Goal: Task Accomplishment & Management: Manage account settings

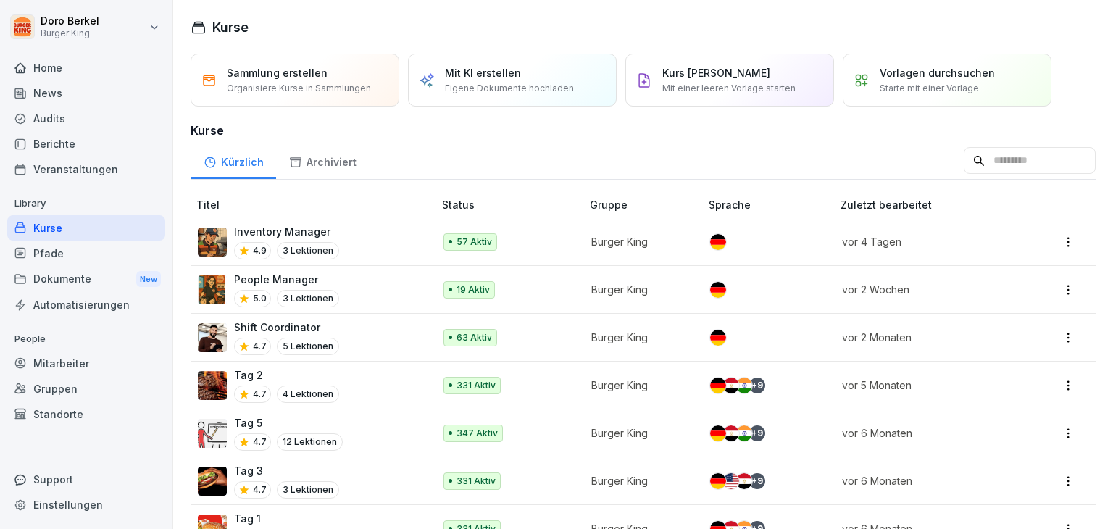
click at [52, 278] on div "Dokumente New" at bounding box center [86, 279] width 158 height 27
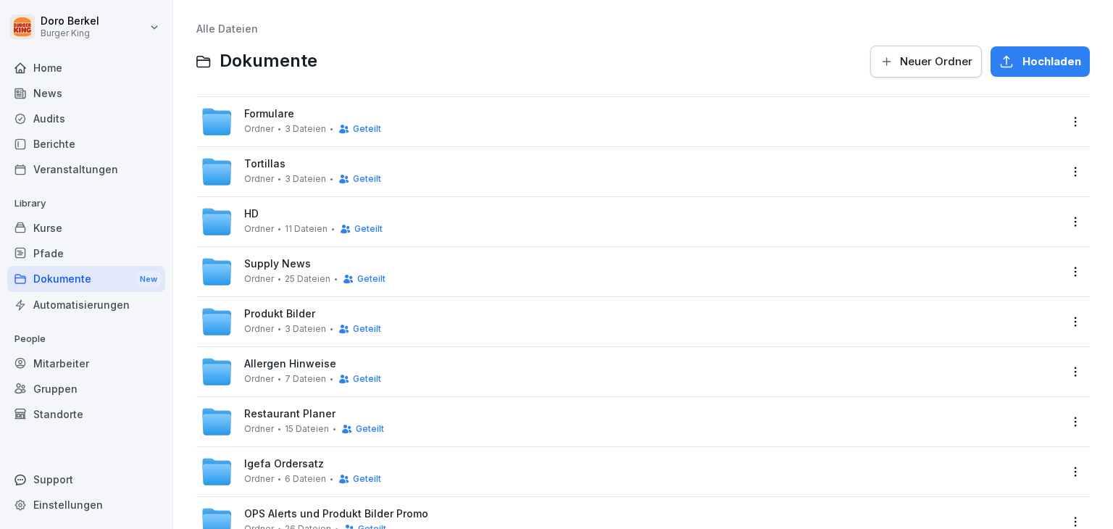
click at [279, 109] on span "Formulare" at bounding box center [269, 114] width 50 height 12
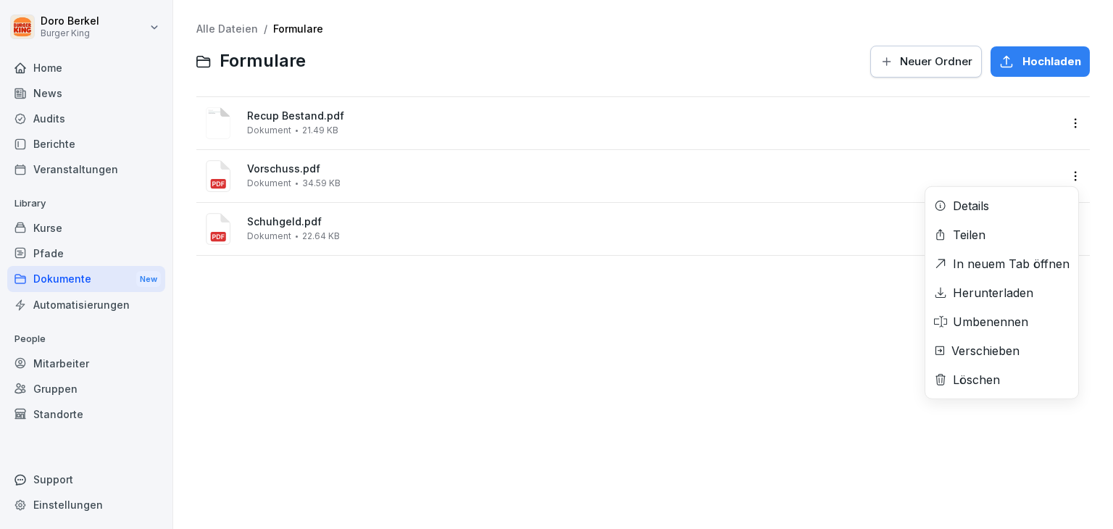
click at [1068, 175] on html "Doro Berkel Burger King Home News Audits Berichte Veranstaltungen Library Kurse…" at bounding box center [556, 264] width 1113 height 529
click at [976, 377] on div "Löschen" at bounding box center [976, 379] width 47 height 17
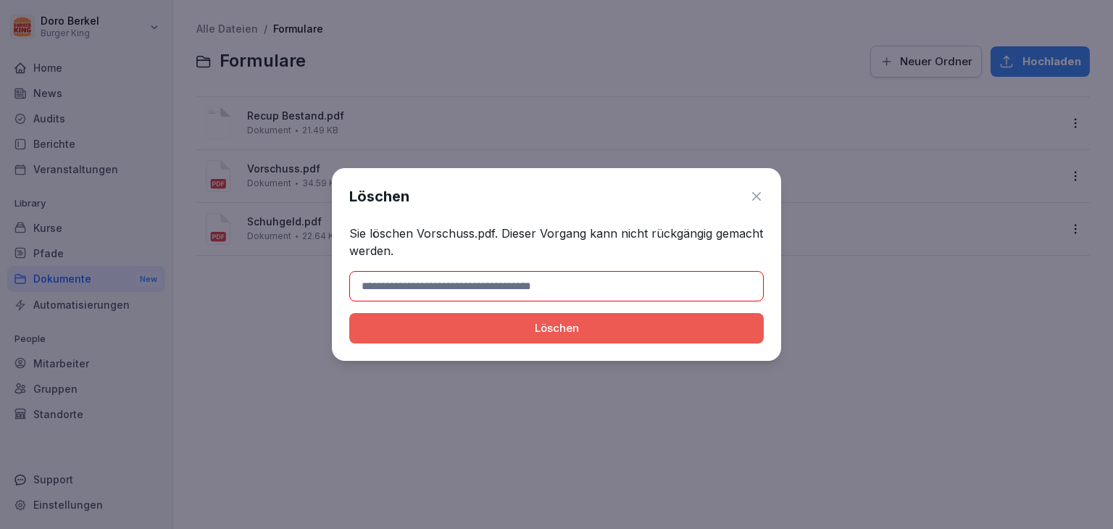
click at [473, 282] on input at bounding box center [556, 286] width 414 height 30
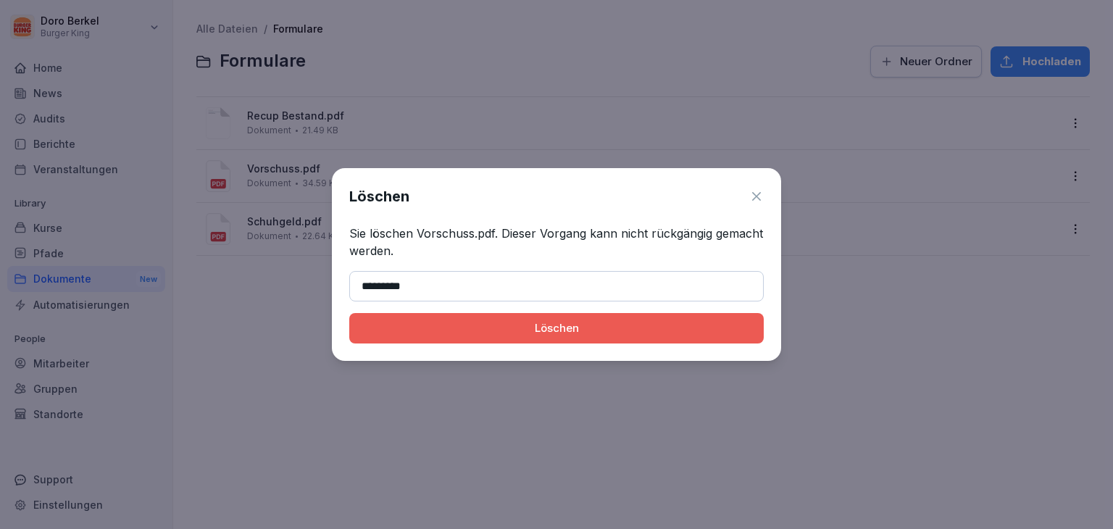
click at [589, 332] on div "Löschen" at bounding box center [556, 328] width 391 height 16
type input "**********"
click at [519, 333] on div "Löschen" at bounding box center [556, 328] width 391 height 16
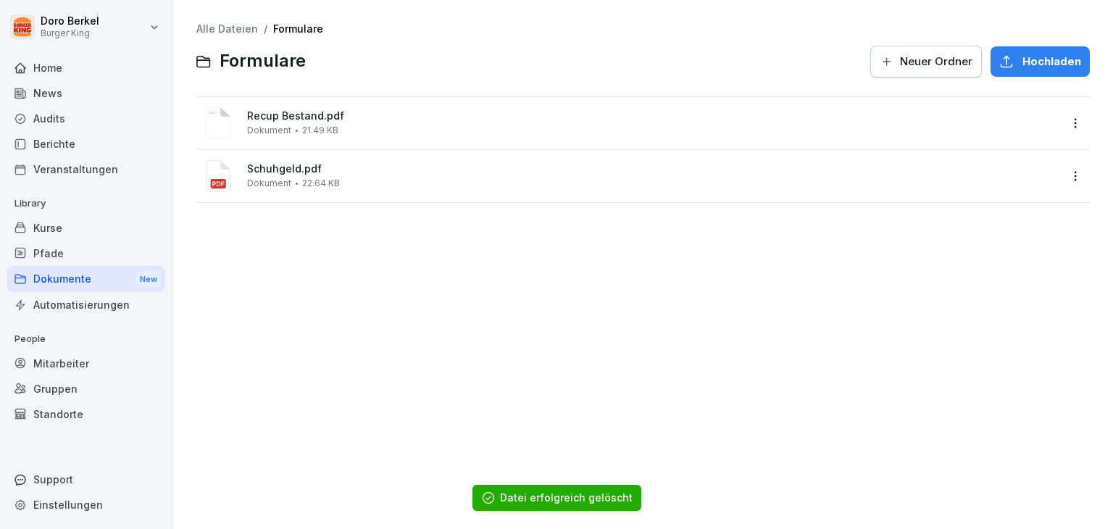
click at [1029, 69] on button "Hochladen" at bounding box center [1039, 61] width 99 height 30
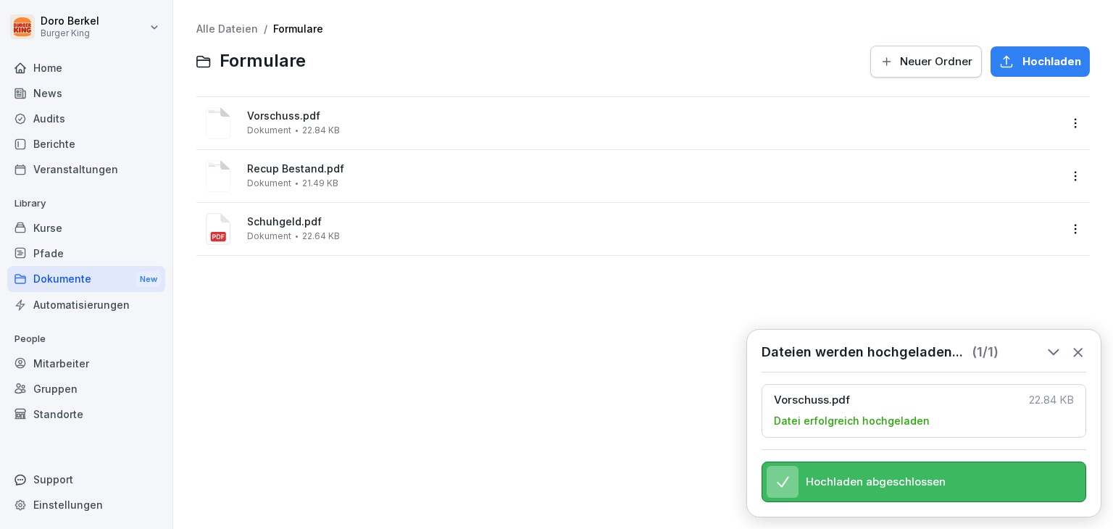
click at [393, 346] on div "Alle Dateien / Formulare Formulare Neuer Ordner Hochladen Vorschuss.pdf Dokumen…" at bounding box center [643, 264] width 918 height 507
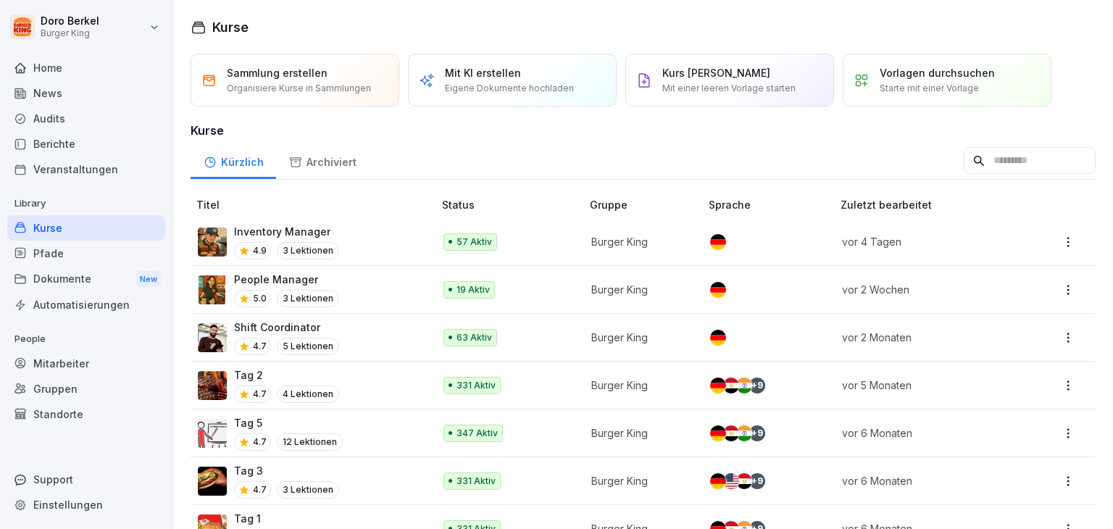
click at [67, 279] on div "Dokumente New" at bounding box center [86, 279] width 158 height 27
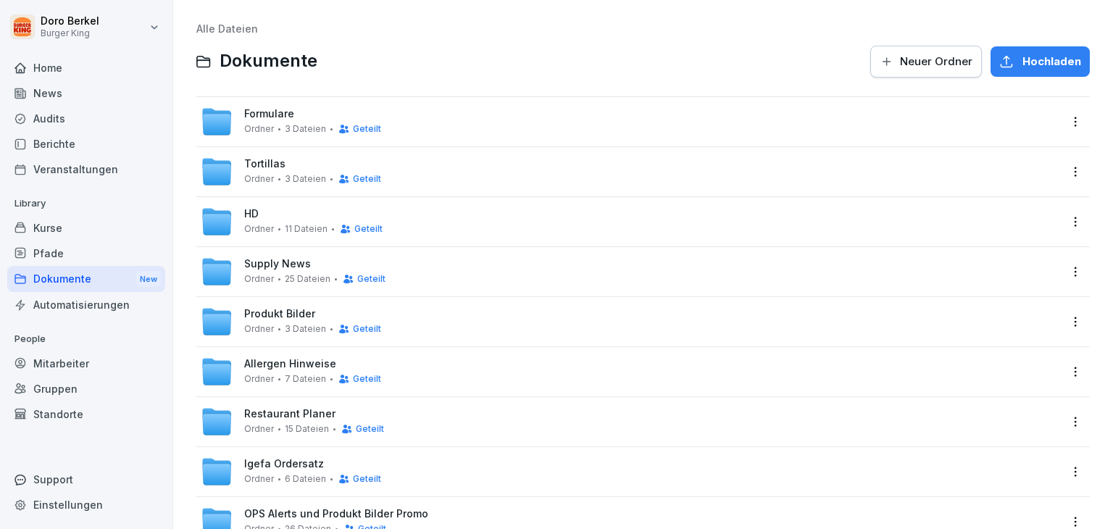
click at [244, 109] on span "Formulare" at bounding box center [269, 114] width 50 height 12
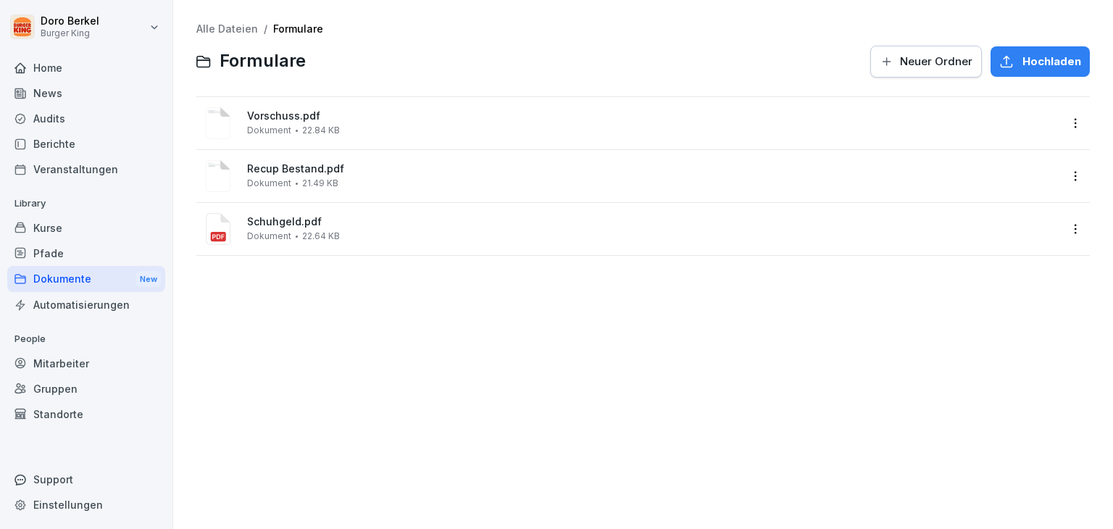
click at [1059, 125] on html "[PERSON_NAME] Burger King Home News Audits Berichte Veranstaltungen Library Kur…" at bounding box center [556, 264] width 1113 height 529
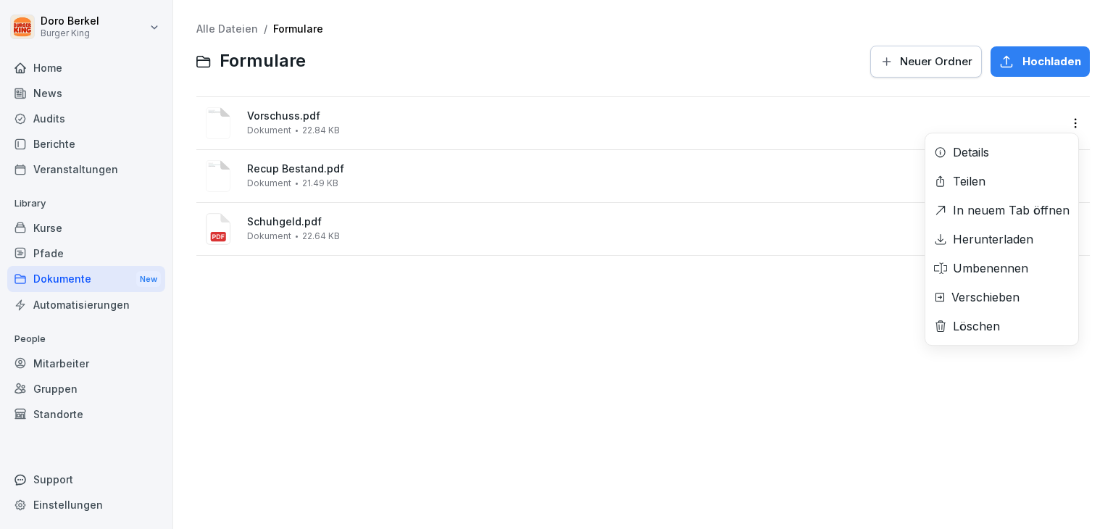
click at [1000, 324] on div "Löschen" at bounding box center [1001, 325] width 153 height 29
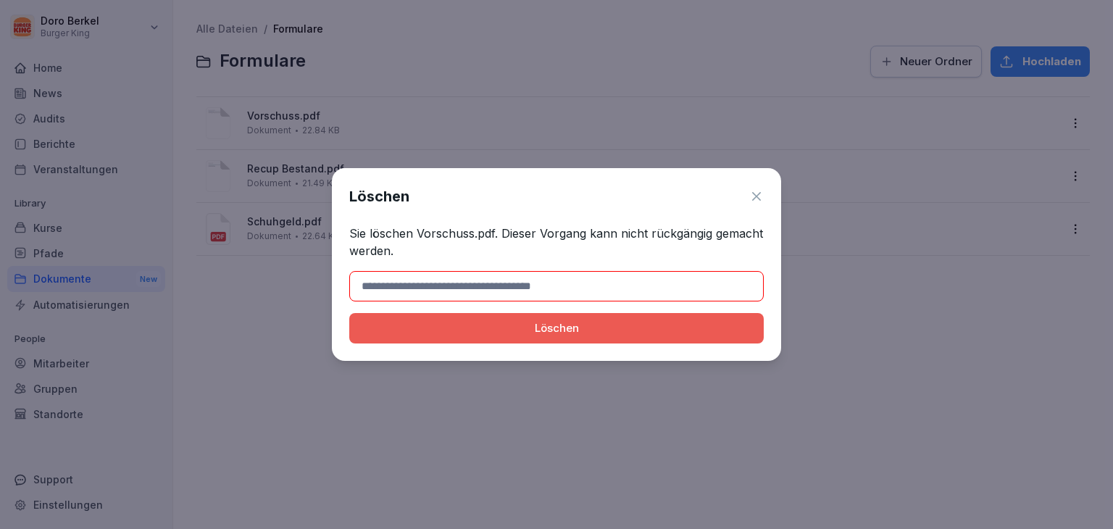
click at [545, 285] on input at bounding box center [556, 286] width 414 height 30
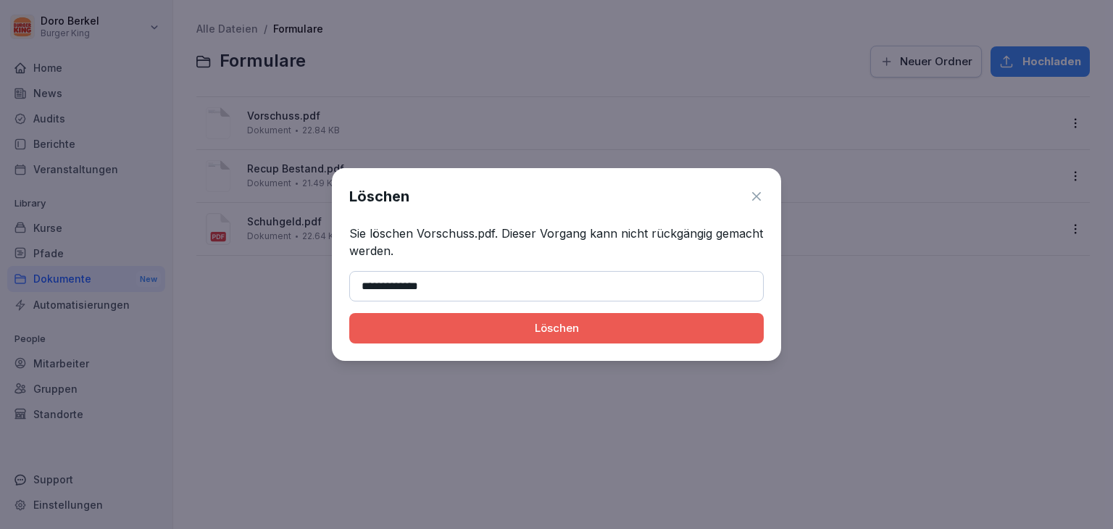
type input "**********"
click at [530, 329] on div "Löschen" at bounding box center [556, 328] width 391 height 16
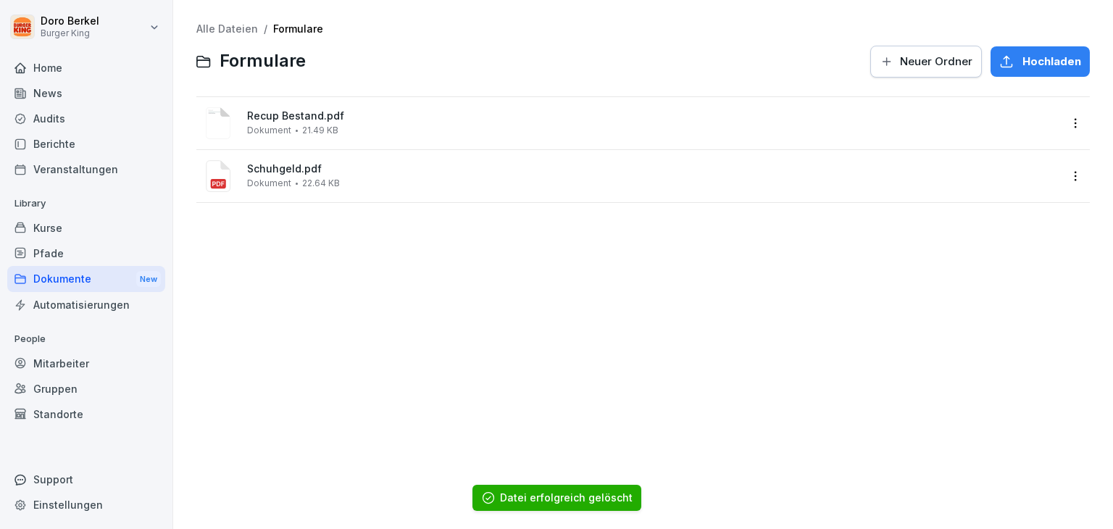
click at [1060, 63] on span "Hochladen" at bounding box center [1051, 62] width 59 height 16
